Goal: Find contact information: Find contact information

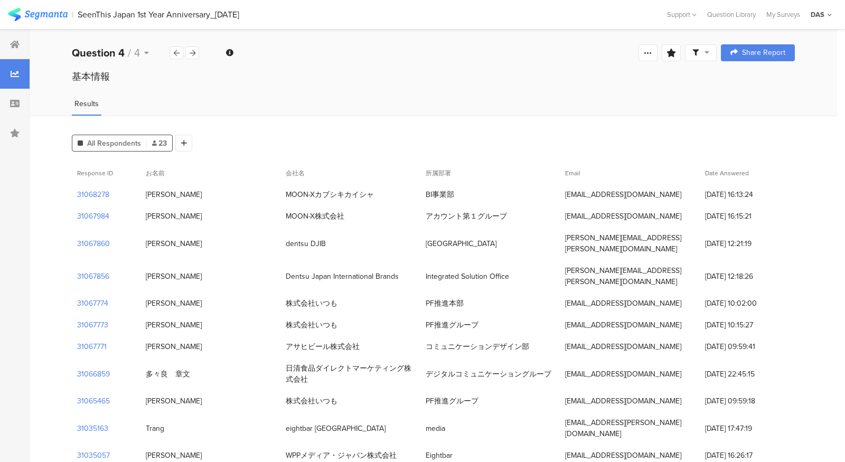
drag, startPoint x: 424, startPoint y: 216, endPoint x: 509, endPoint y: 215, distance: 84.5
click at [509, 215] on div "アカウント第１グループ" at bounding box center [490, 216] width 140 height 22
copy div "アカウント第１グループ"
drag, startPoint x: 198, startPoint y: 215, endPoint x: 144, endPoint y: 215, distance: 53.9
click at [144, 215] on div "[PERSON_NAME]" at bounding box center [210, 216] width 140 height 22
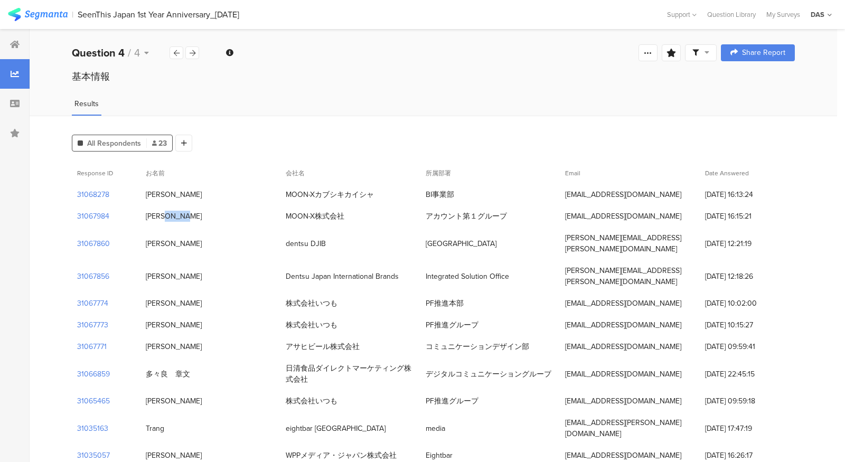
copy div "[PERSON_NAME]"
drag, startPoint x: 427, startPoint y: 193, endPoint x: 459, endPoint y: 193, distance: 31.7
click at [459, 193] on div "BI事業部" at bounding box center [490, 195] width 140 height 22
copy div "BI事業部"
drag, startPoint x: 182, startPoint y: 195, endPoint x: 147, endPoint y: 196, distance: 34.9
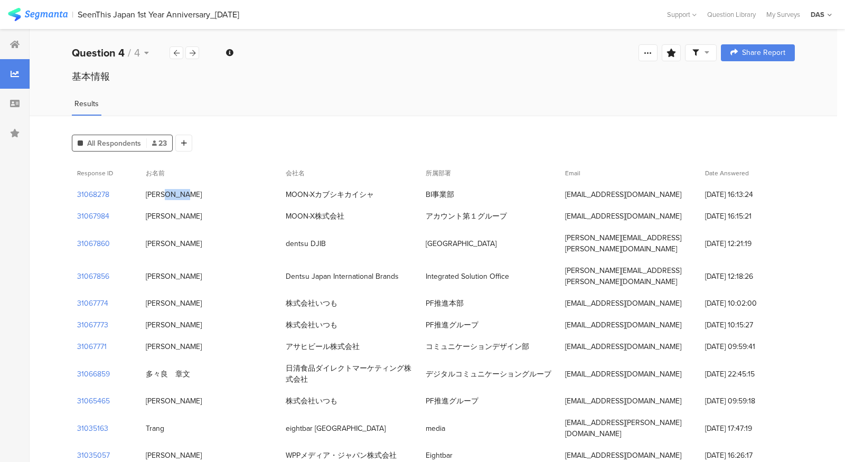
click at [147, 196] on div "[PERSON_NAME]" at bounding box center [210, 195] width 140 height 22
copy div "[PERSON_NAME]"
drag, startPoint x: 566, startPoint y: 195, endPoint x: 668, endPoint y: 195, distance: 101.9
click at [668, 195] on div "[EMAIL_ADDRESS][DOMAIN_NAME]" at bounding box center [630, 195] width 140 height 22
copy div "[EMAIL_ADDRESS][DOMAIN_NAME]"
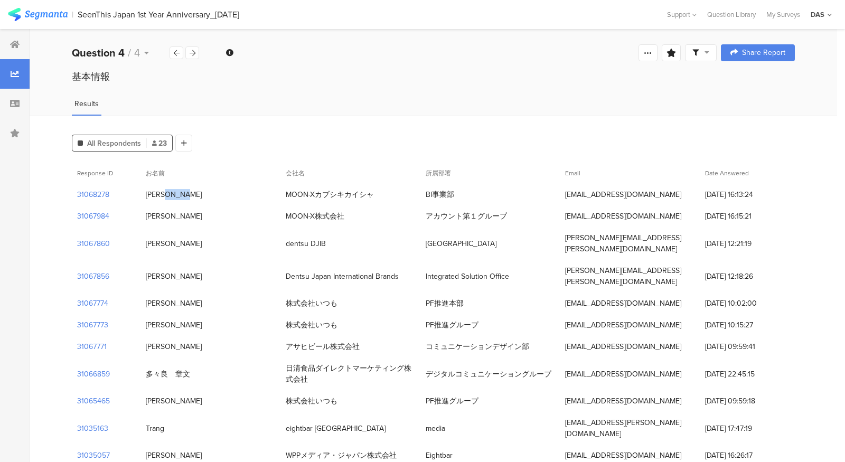
drag, startPoint x: 564, startPoint y: 215, endPoint x: 674, endPoint y: 214, distance: 109.3
click at [674, 214] on div "[EMAIL_ADDRESS][DOMAIN_NAME]" at bounding box center [630, 216] width 140 height 22
copy div "[EMAIL_ADDRESS][DOMAIN_NAME]"
